Goal: Task Accomplishment & Management: Manage account settings

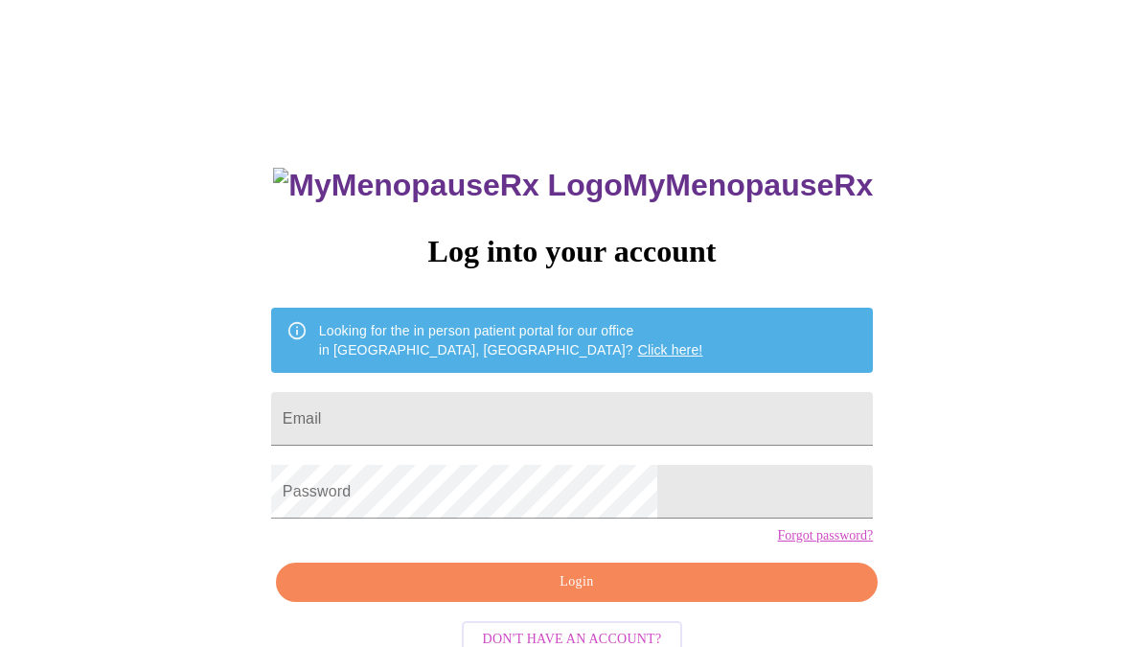
scroll to position [117, 0]
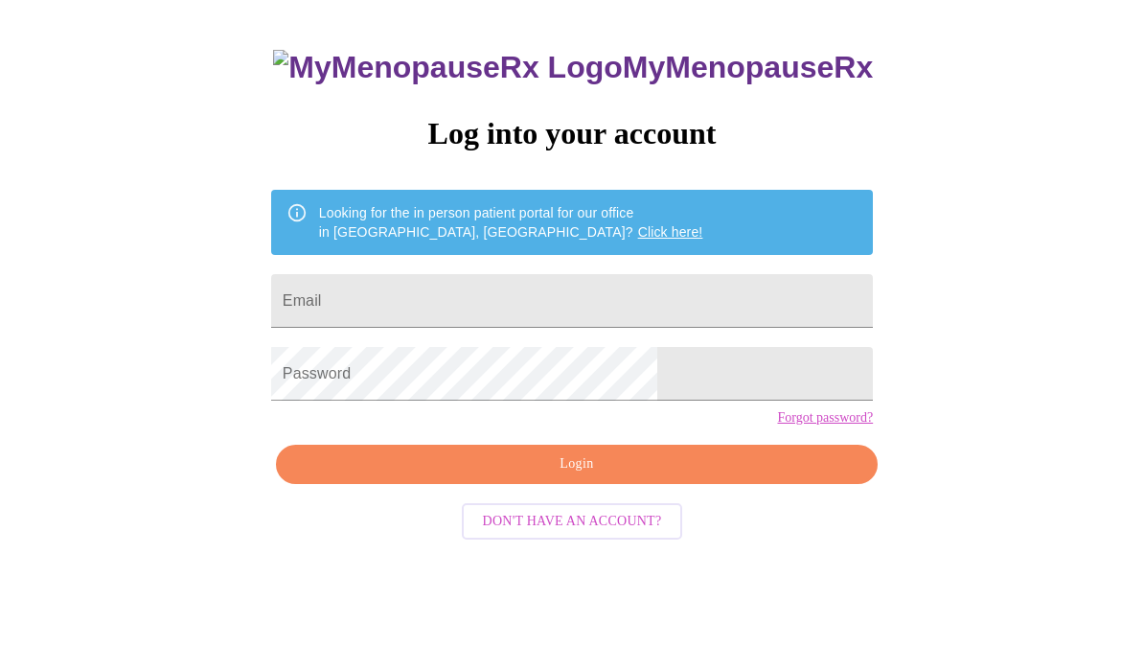
click at [651, 307] on input "Email" at bounding box center [571, 302] width 601 height 54
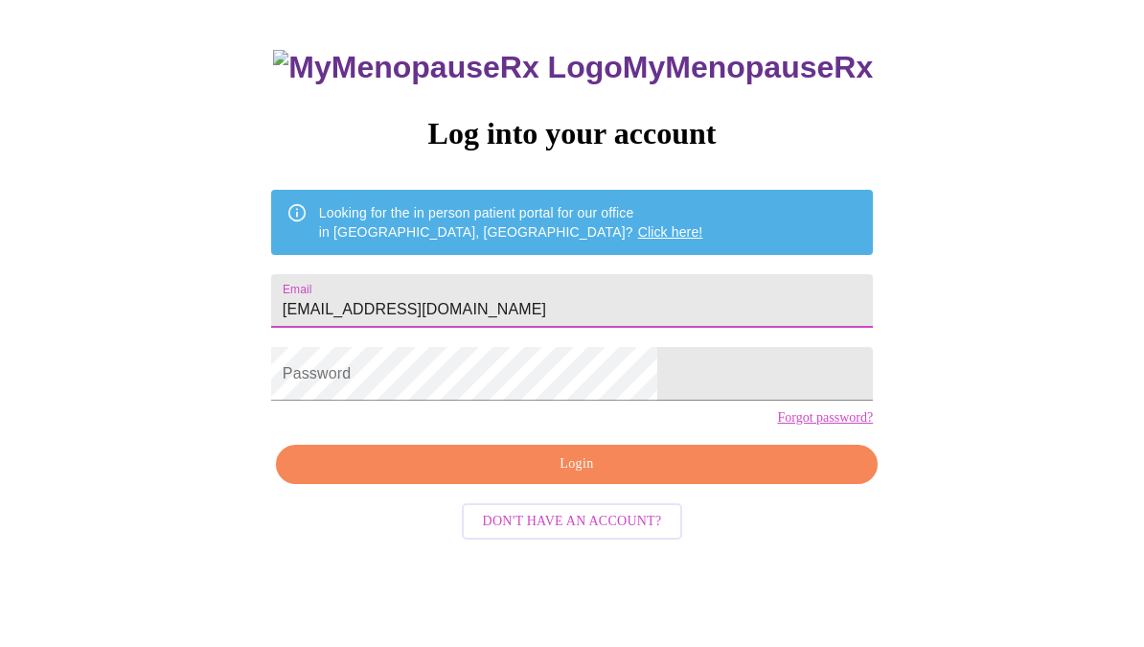
type input "[EMAIL_ADDRESS][DOMAIN_NAME]"
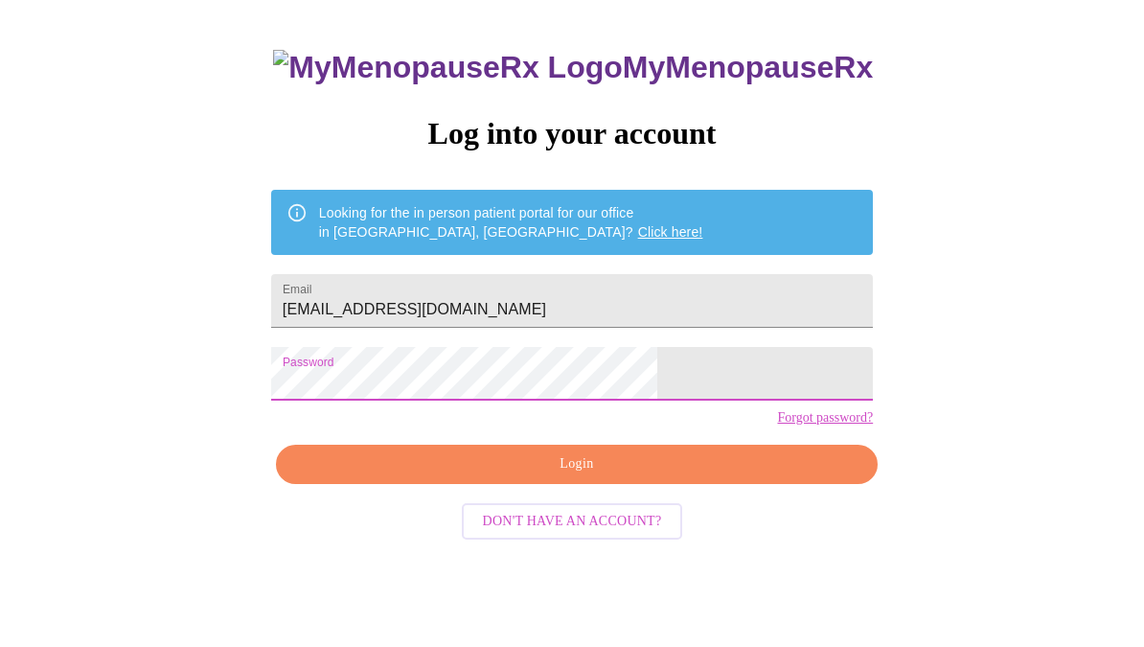
click at [686, 477] on span "Login" at bounding box center [576, 465] width 557 height 24
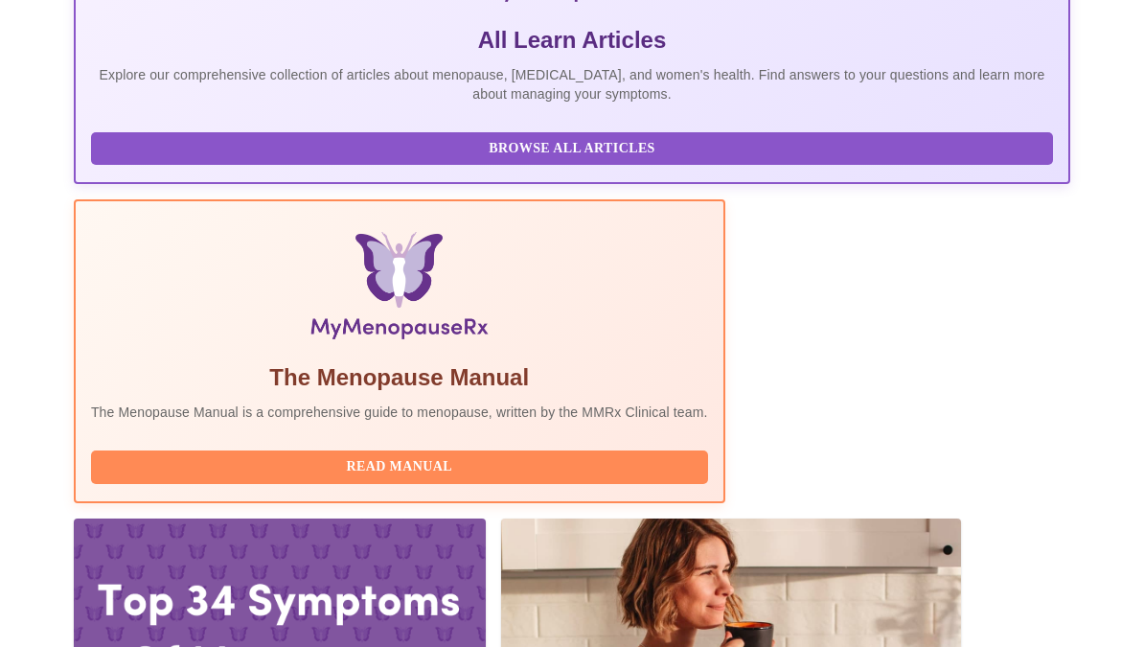
scroll to position [565, 0]
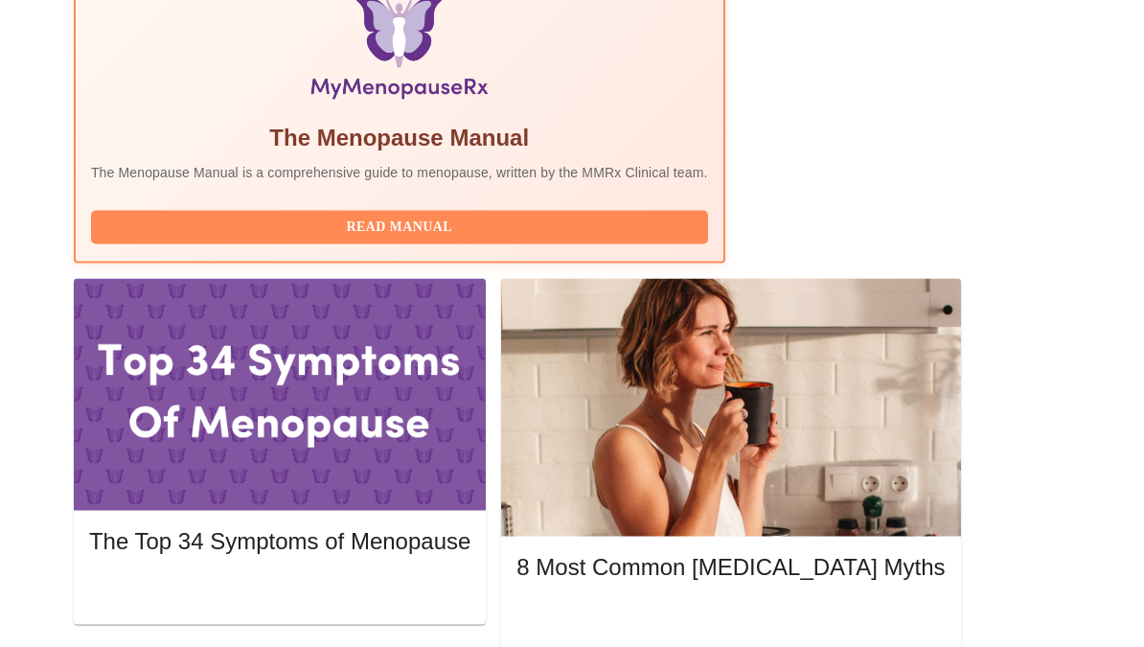
scroll to position [738, 0]
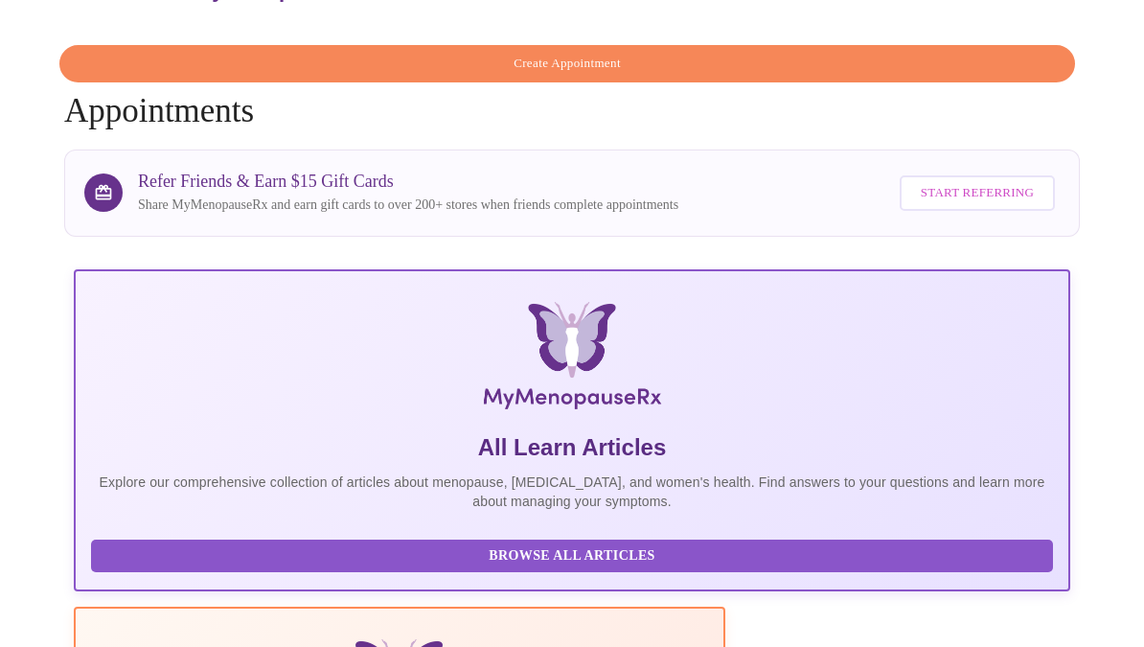
scroll to position [0, 0]
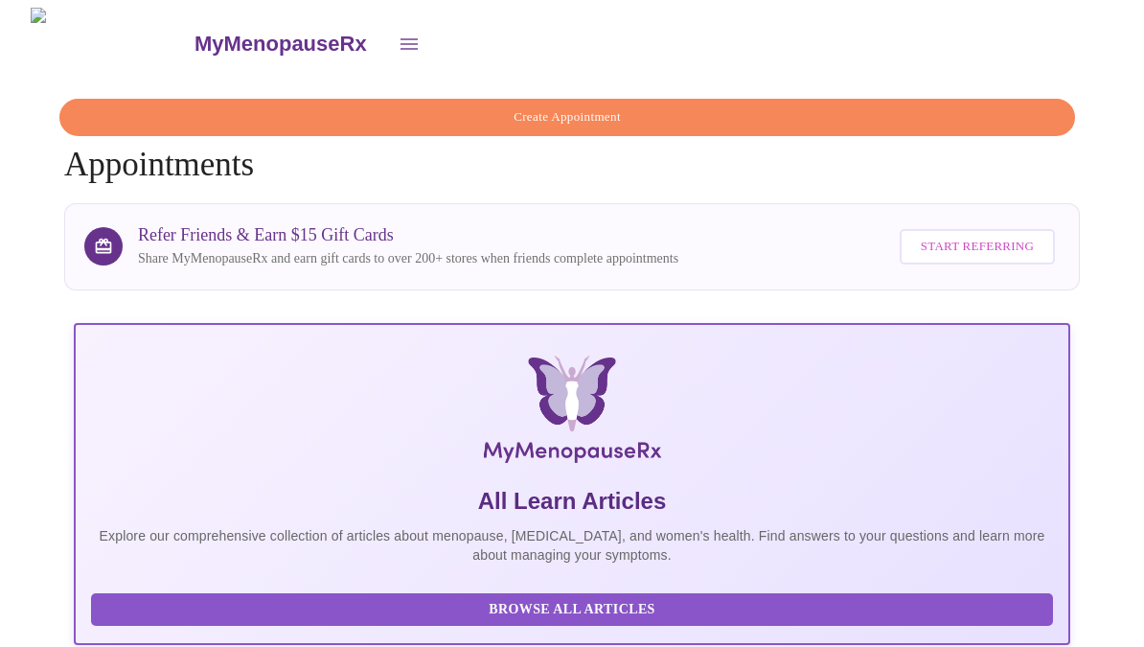
click at [400, 38] on icon "open drawer" at bounding box center [408, 43] width 17 height 11
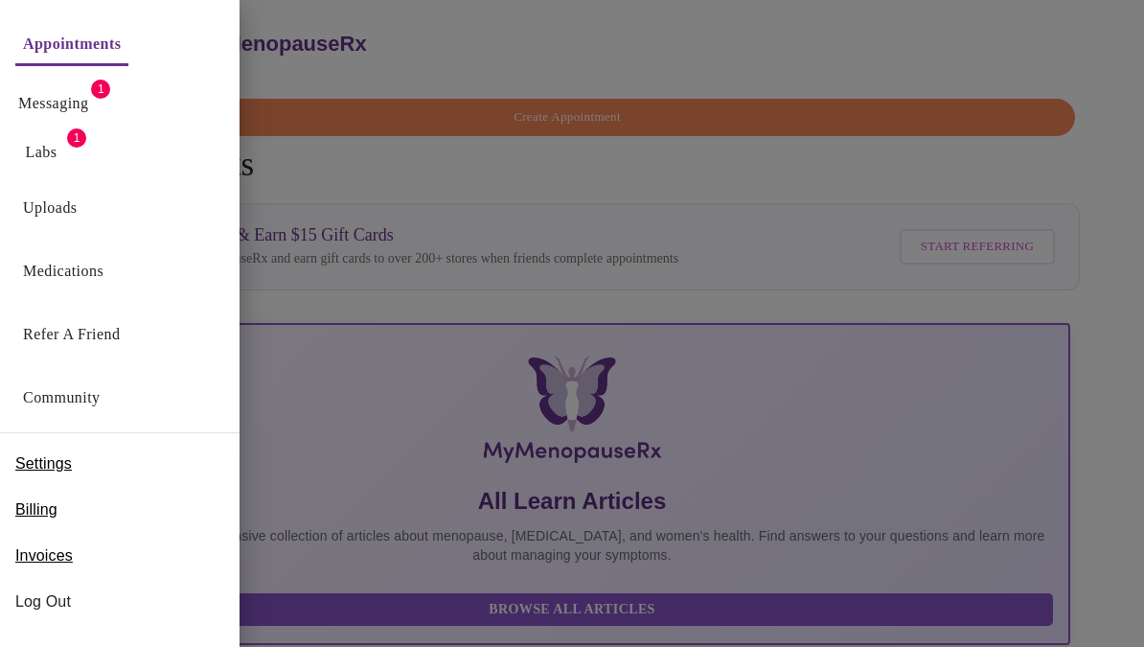
click at [74, 100] on link "Messaging" at bounding box center [53, 103] width 70 height 27
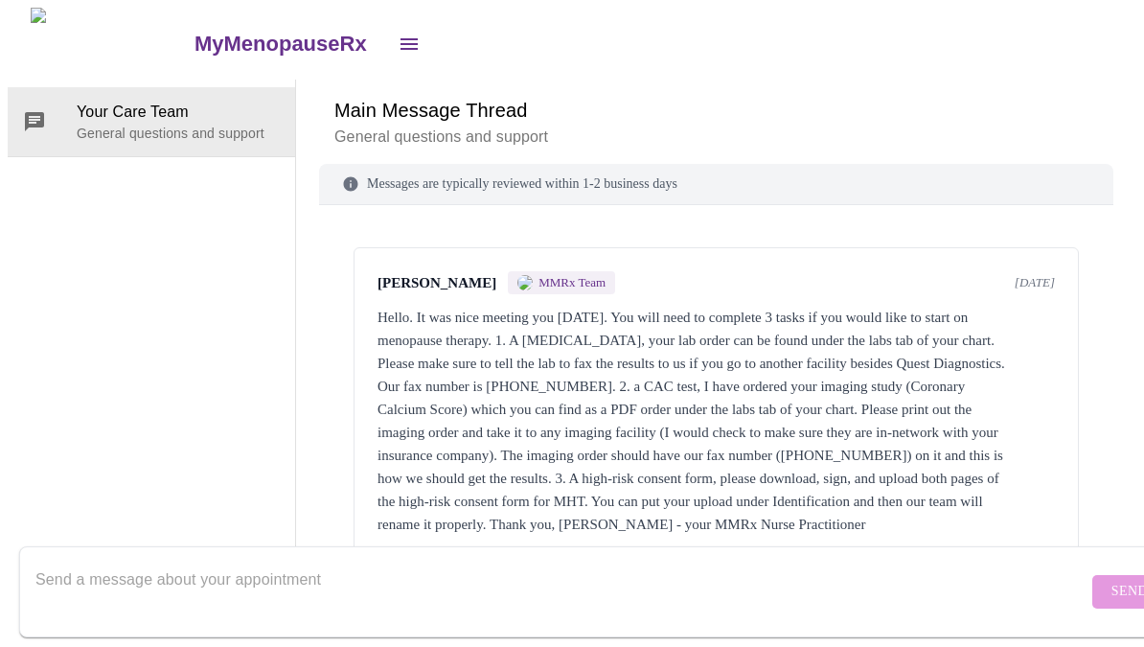
scroll to position [72, 0]
